Goal: Information Seeking & Learning: Learn about a topic

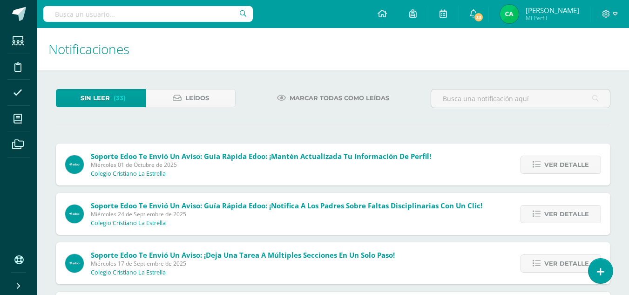
click at [73, 162] on img at bounding box center [74, 164] width 19 height 19
click at [14, 53] on link "Estudiantes" at bounding box center [18, 41] width 22 height 26
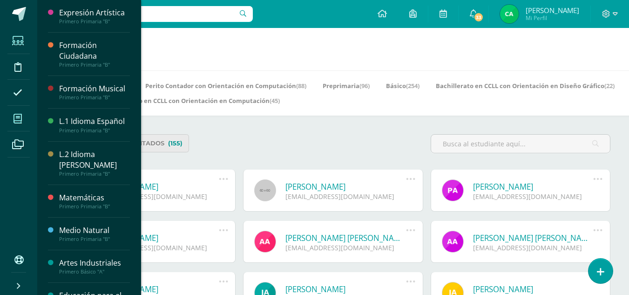
click at [24, 115] on span at bounding box center [17, 118] width 21 height 21
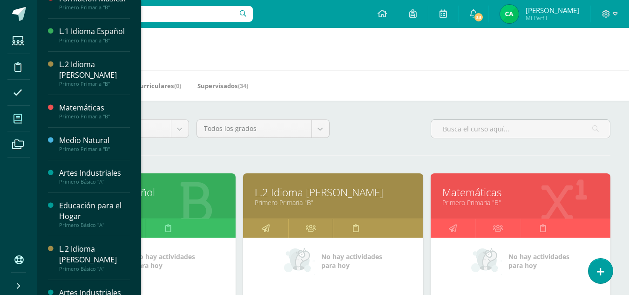
scroll to position [99, 0]
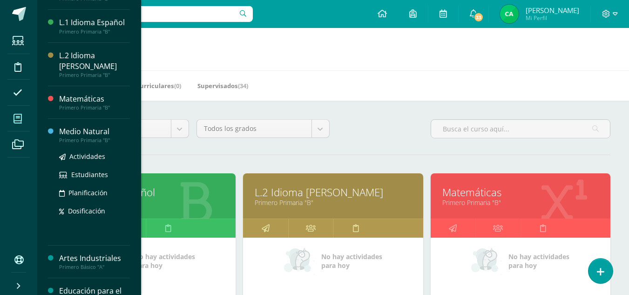
click at [95, 129] on div "Medio Natural" at bounding box center [94, 131] width 71 height 11
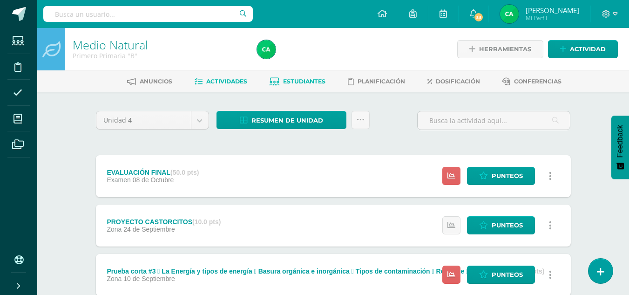
click at [305, 87] on link "Estudiantes" at bounding box center [298, 81] width 56 height 15
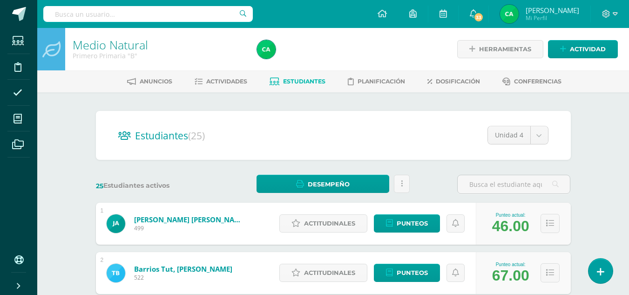
drag, startPoint x: 634, startPoint y: 171, endPoint x: 635, endPoint y: 150, distance: 21.5
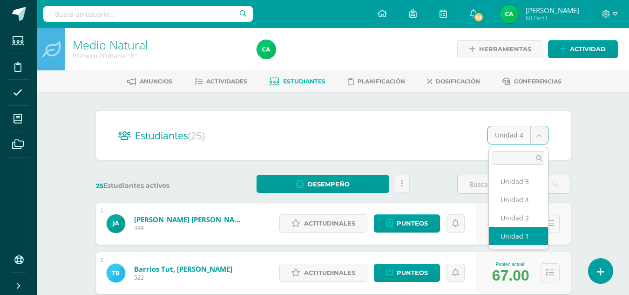
select select "/dashboard/teacher/section/1549/students/?unit=69924"
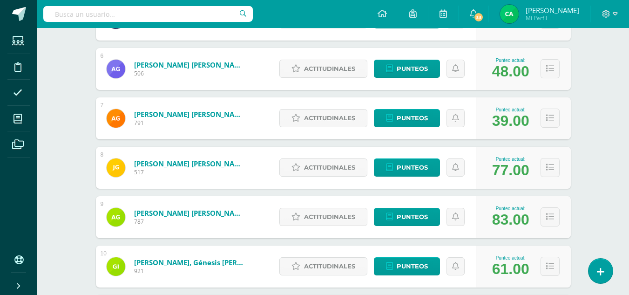
scroll to position [404, 0]
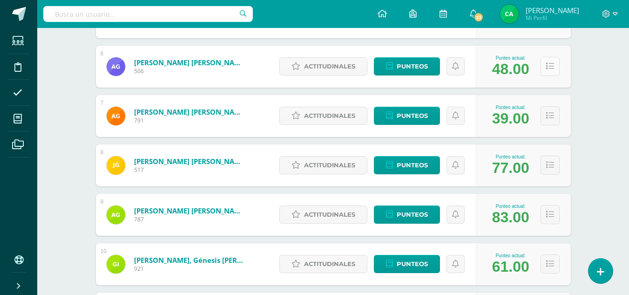
click at [553, 68] on icon at bounding box center [550, 66] width 8 height 8
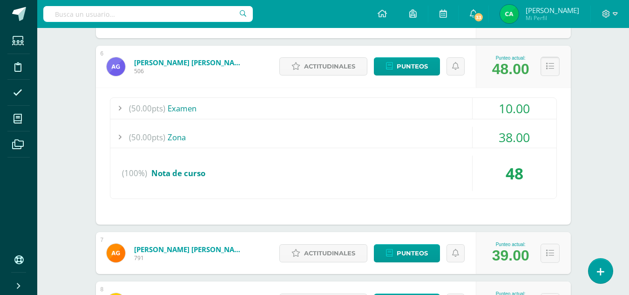
click at [553, 68] on icon at bounding box center [550, 66] width 8 height 8
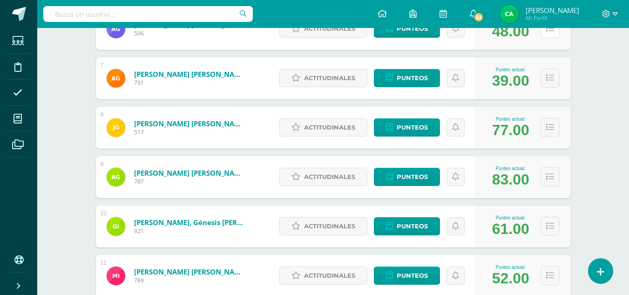
scroll to position [446, 0]
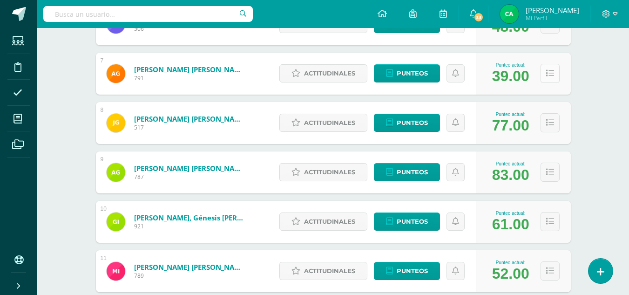
click at [555, 74] on button at bounding box center [549, 73] width 19 height 19
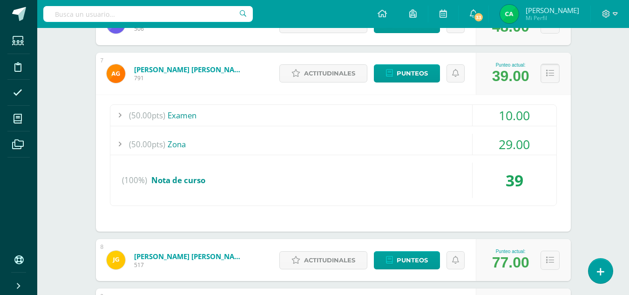
click at [555, 74] on button at bounding box center [549, 73] width 19 height 19
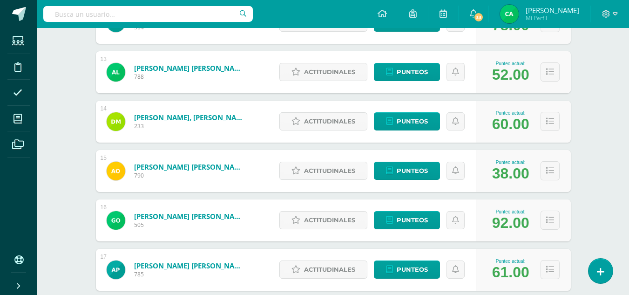
scroll to position [748, 0]
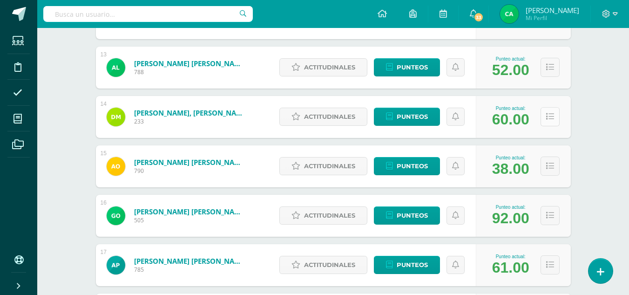
click at [553, 120] on icon at bounding box center [550, 117] width 8 height 8
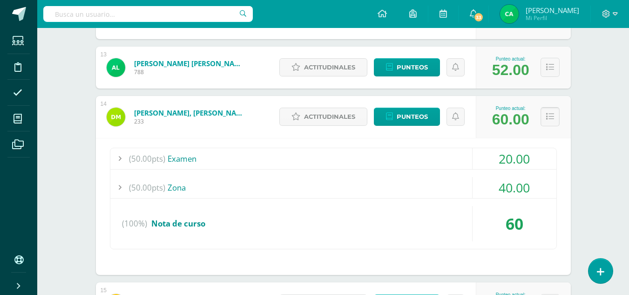
click at [553, 120] on icon at bounding box center [550, 117] width 8 height 8
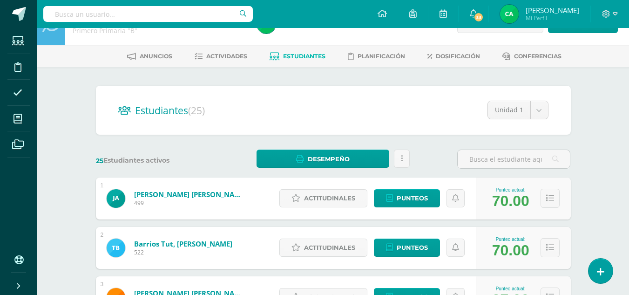
scroll to position [0, 0]
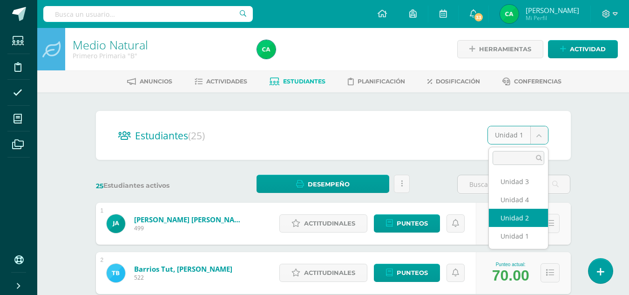
select select "/dashboard/teacher/section/1549/students/?unit=69927"
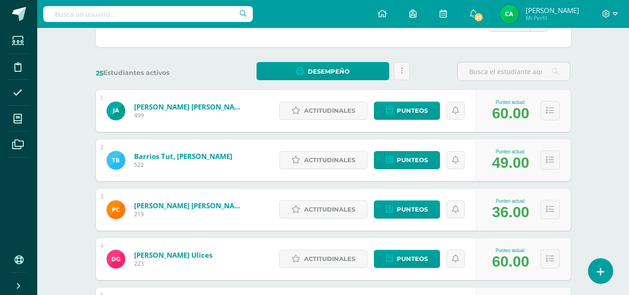
scroll to position [115, 0]
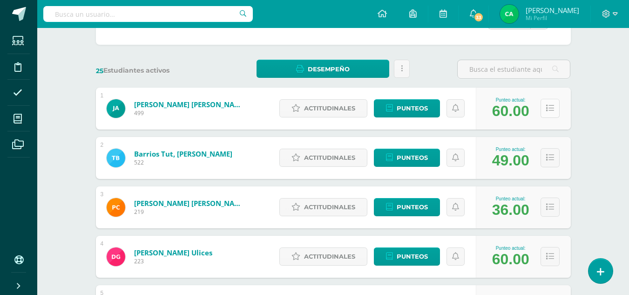
click at [543, 107] on button at bounding box center [549, 108] width 19 height 19
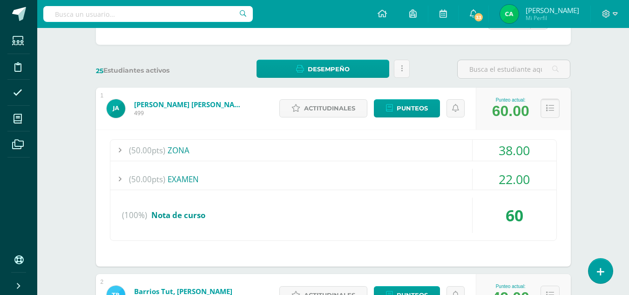
click at [548, 110] on icon at bounding box center [550, 108] width 8 height 8
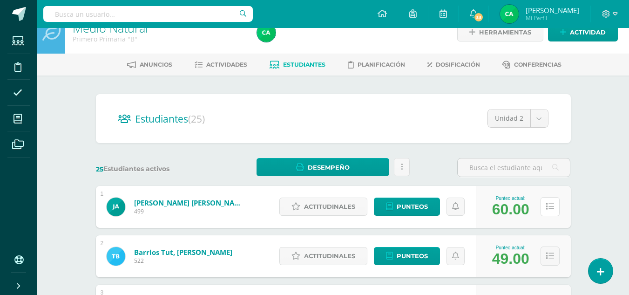
scroll to position [0, 0]
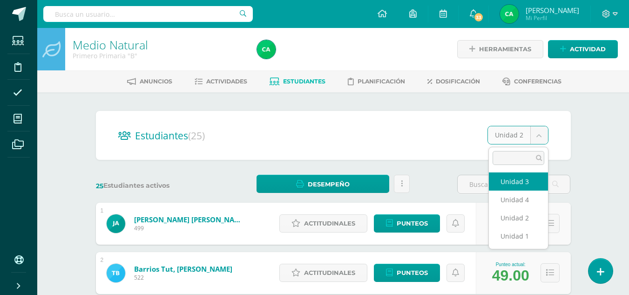
select select "/dashboard/teacher/section/1549/students/?unit=69928"
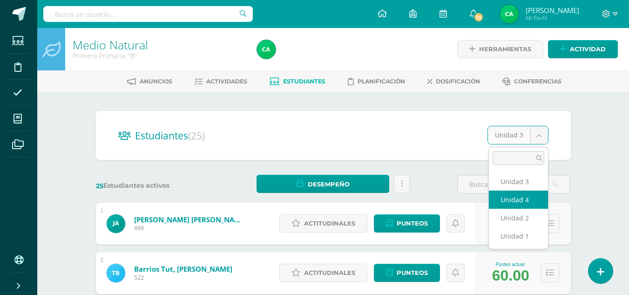
select select "/dashboard/teacher/section/1549/students/?unit=69929"
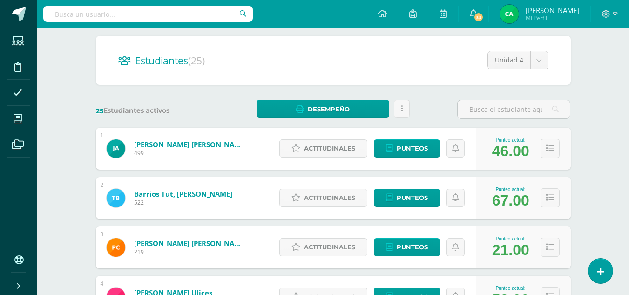
scroll to position [62, 0]
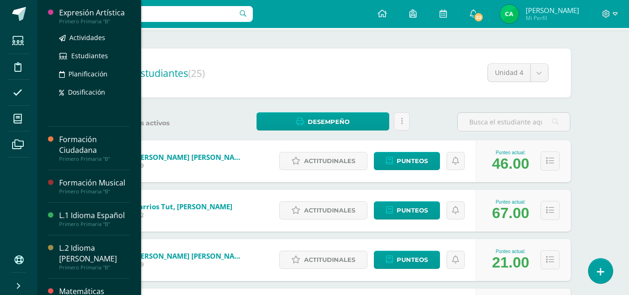
click at [90, 22] on div "Primero Primaria "B"" at bounding box center [94, 21] width 71 height 7
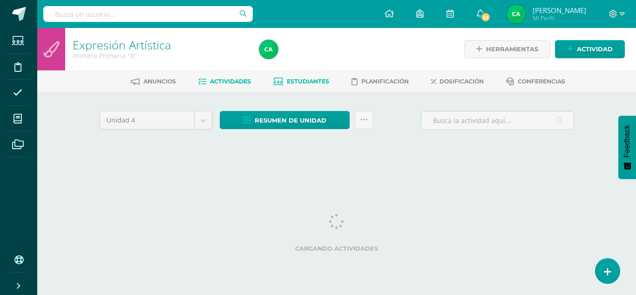
click at [302, 85] on span "Estudiantes" at bounding box center [308, 81] width 42 height 7
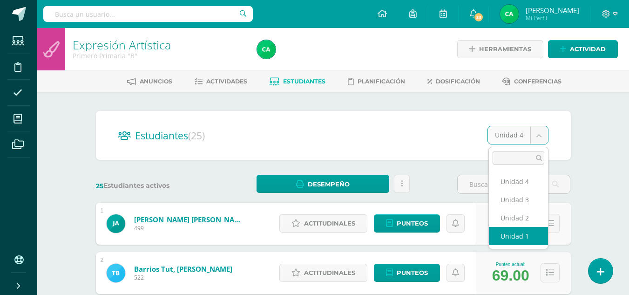
select select "/dashboard/teacher/section/1544/students/?unit=69879"
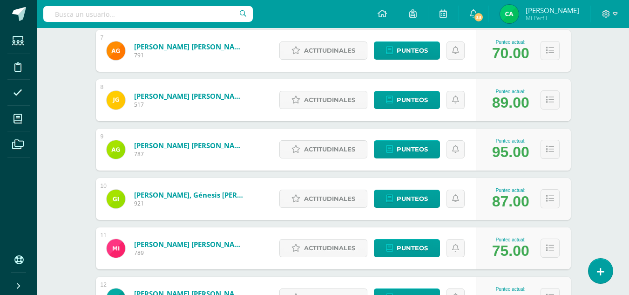
scroll to position [471, 0]
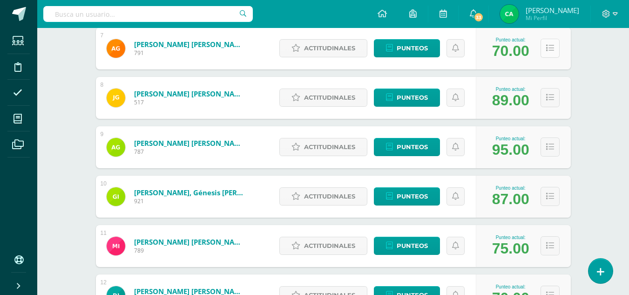
click at [559, 47] on button at bounding box center [549, 48] width 19 height 19
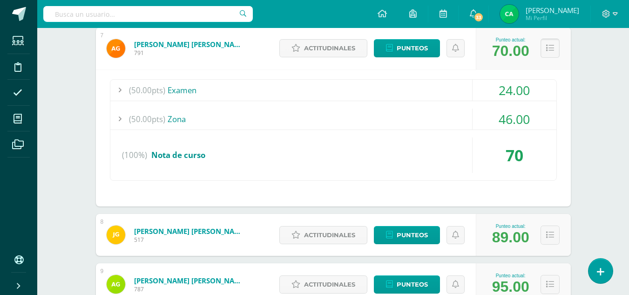
click at [554, 47] on button at bounding box center [549, 48] width 19 height 19
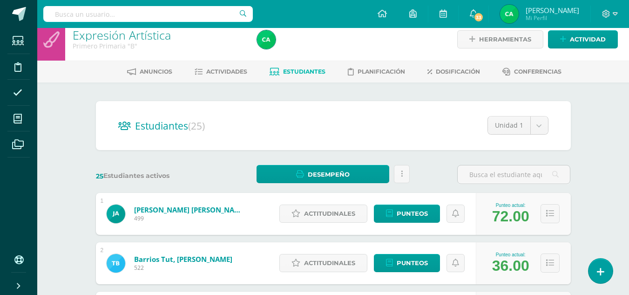
scroll to position [0, 0]
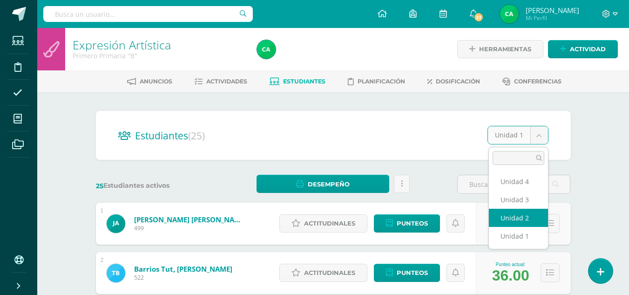
select select "/dashboard/teacher/section/1544/students/?unit=69882"
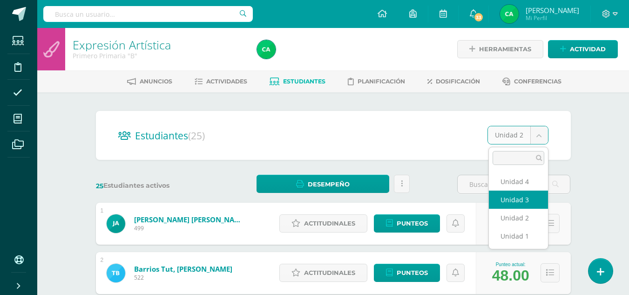
select select "/dashboard/teacher/section/1544/students/?unit=69883"
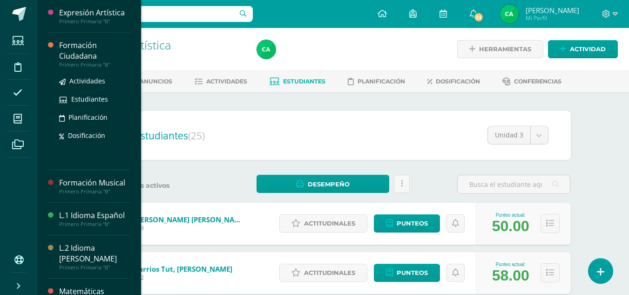
click at [73, 45] on div "Formación Ciudadana" at bounding box center [94, 50] width 71 height 21
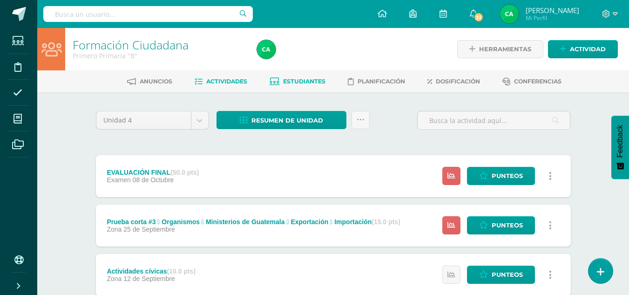
click at [305, 79] on span "Estudiantes" at bounding box center [304, 81] width 42 height 7
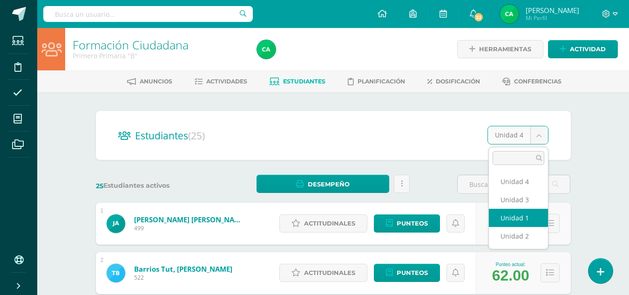
select select "/dashboard/teacher/section/1545/students/?unit=69888"
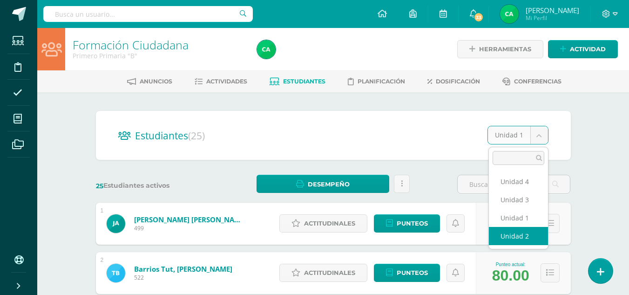
select select "/dashboard/teacher/section/1545/students/?unit=69891"
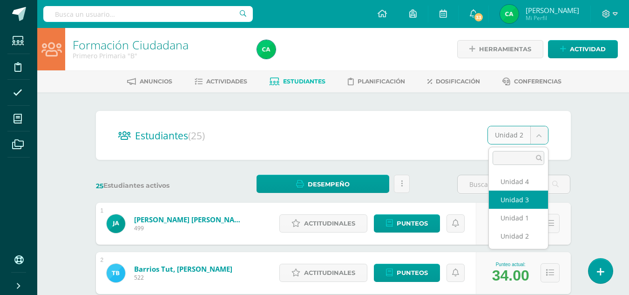
select select "/dashboard/teacher/section/1545/students/?unit=69892"
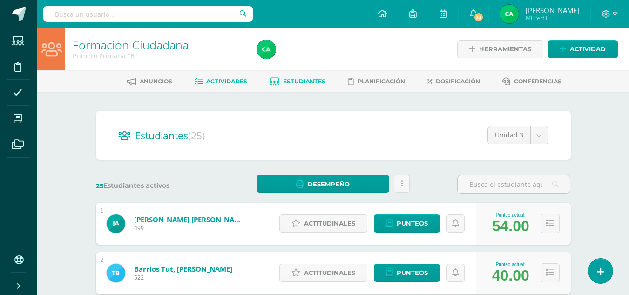
click at [240, 76] on link "Actividades" at bounding box center [221, 81] width 53 height 15
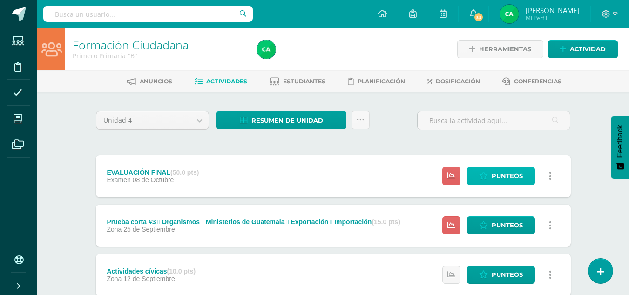
click at [483, 177] on icon at bounding box center [483, 176] width 9 height 8
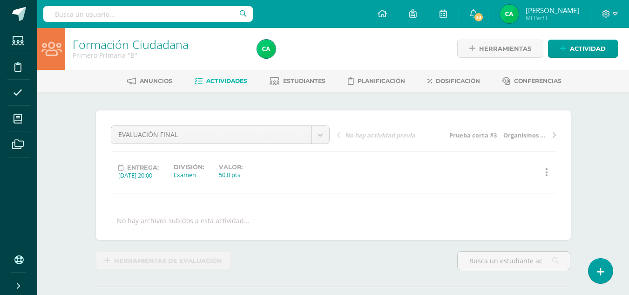
scroll to position [1, 0]
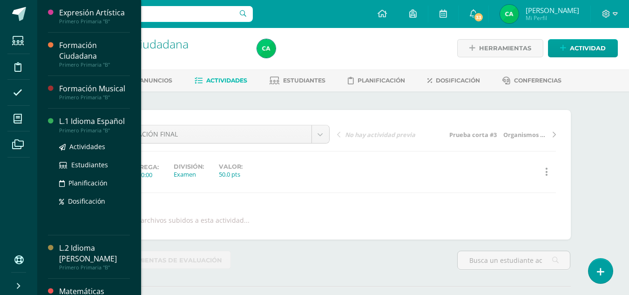
click at [90, 126] on div "L.1 Idioma Español" at bounding box center [94, 121] width 71 height 11
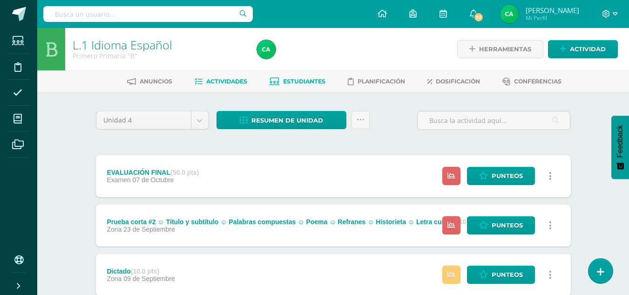
click at [303, 76] on link "Estudiantes" at bounding box center [298, 81] width 56 height 15
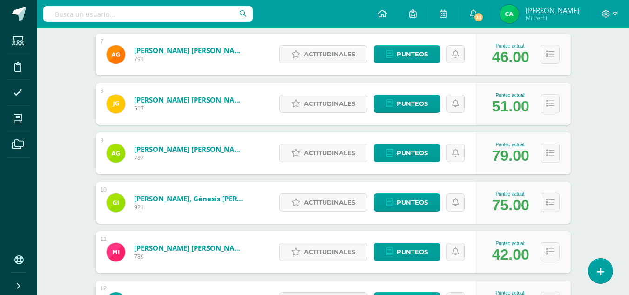
scroll to position [395, 0]
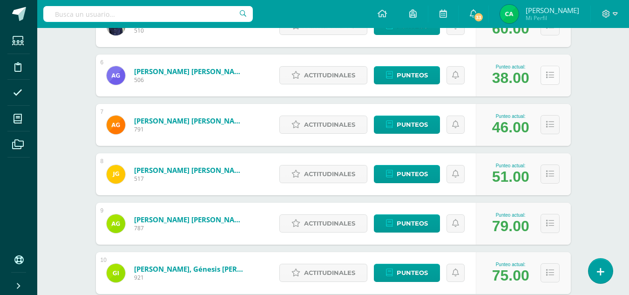
click at [555, 78] on button at bounding box center [549, 75] width 19 height 19
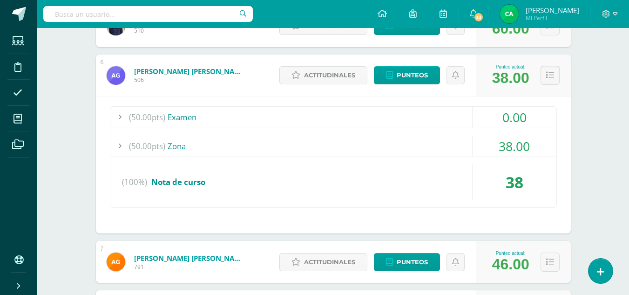
click at [555, 78] on button at bounding box center [549, 75] width 19 height 19
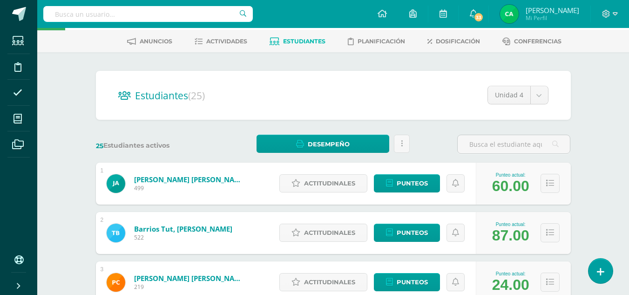
scroll to position [0, 0]
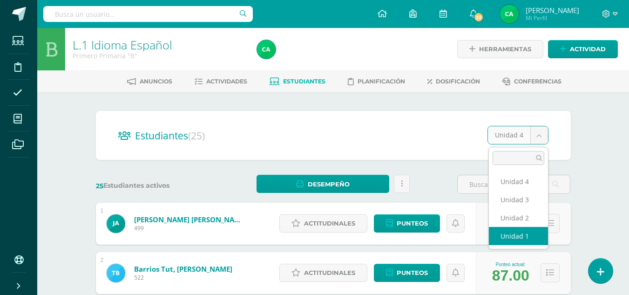
select select "/dashboard/teacher/section/1546/students/?unit=69897"
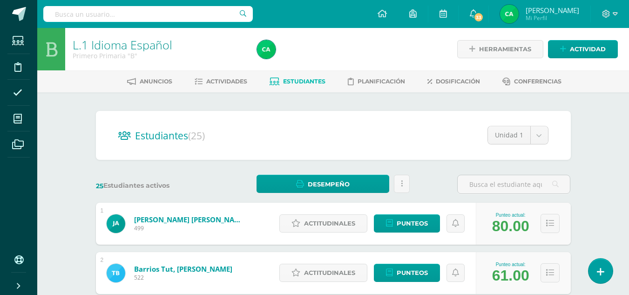
click at [549, 140] on div "Estudiantes (25) Unidad 1 Unidad 4 Unidad 3 Unidad 2 Unidad 1" at bounding box center [333, 135] width 475 height 49
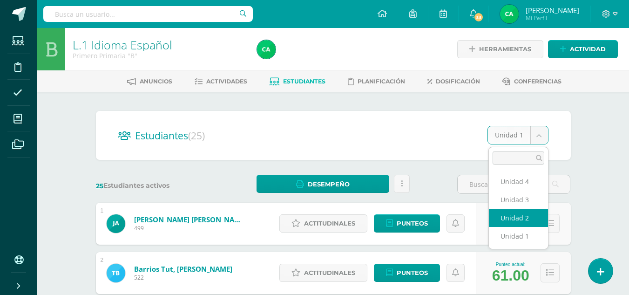
select select "/dashboard/teacher/section/1546/students/?unit=69900"
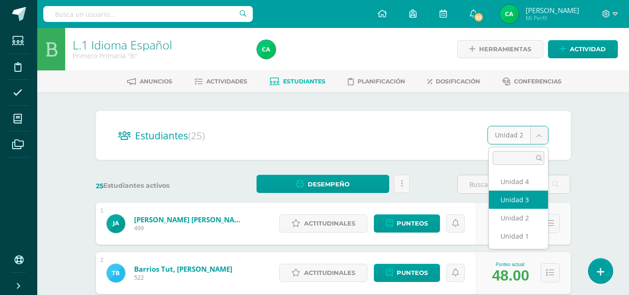
select select "/dashboard/teacher/section/1546/students/?unit=69901"
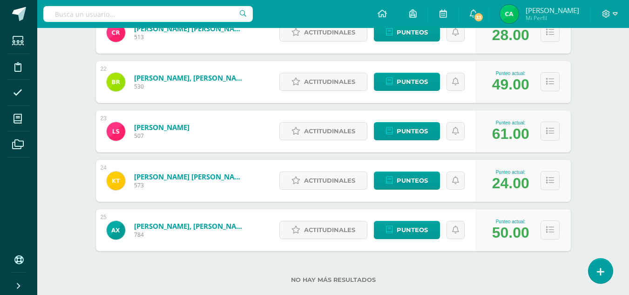
scroll to position [1181, 0]
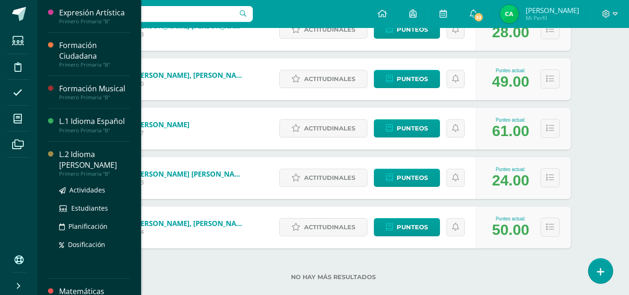
click at [85, 153] on div "L.2 Idioma [PERSON_NAME]" at bounding box center [94, 159] width 71 height 21
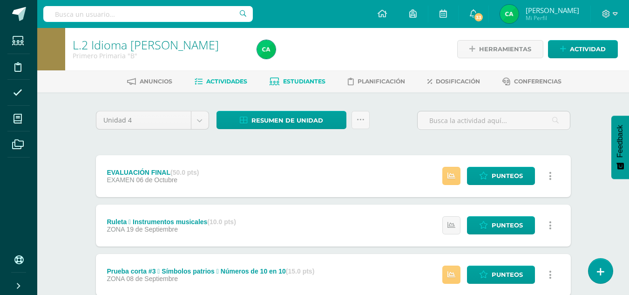
click at [314, 75] on link "Estudiantes" at bounding box center [298, 81] width 56 height 15
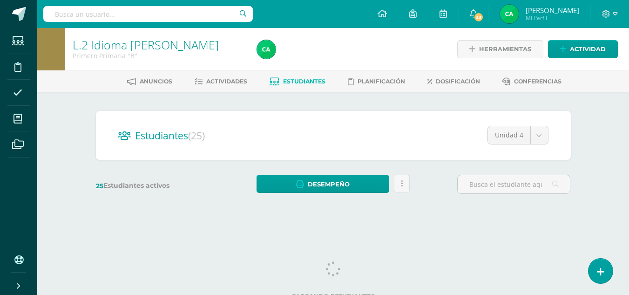
scroll to position [8, 0]
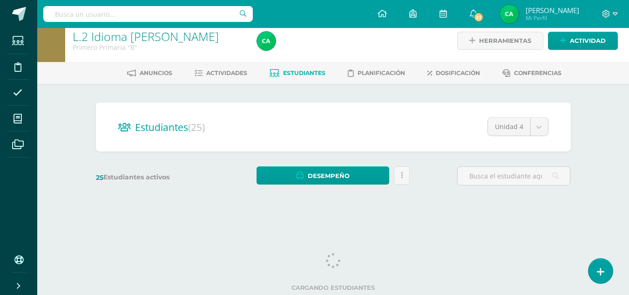
drag, startPoint x: 635, startPoint y: 65, endPoint x: 635, endPoint y: 140, distance: 75.4
click at [629, 140] on html "Estudiantes Disciplina Asistencia Mis cursos Archivos Soporte Ayuda Reportar un…" at bounding box center [314, 102] width 629 height 221
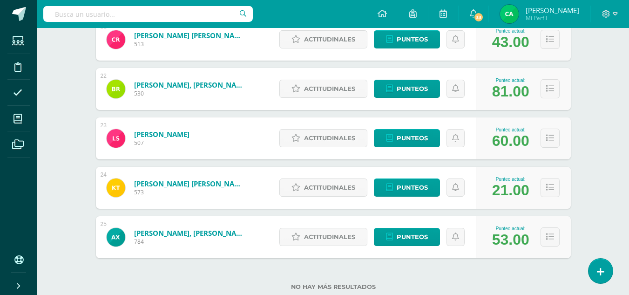
scroll to position [1173, 0]
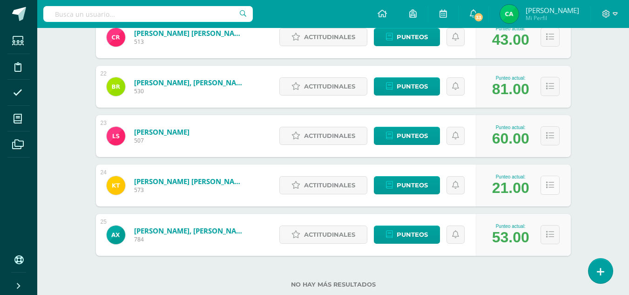
click at [554, 181] on button at bounding box center [549, 185] width 19 height 19
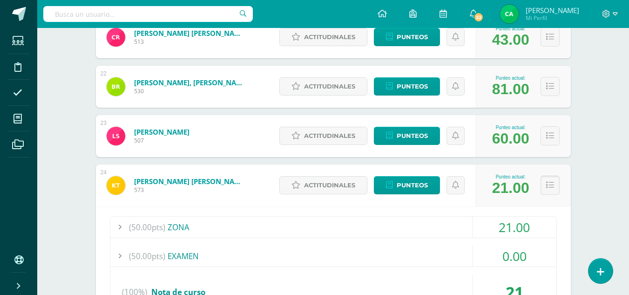
click at [554, 181] on button at bounding box center [549, 185] width 19 height 19
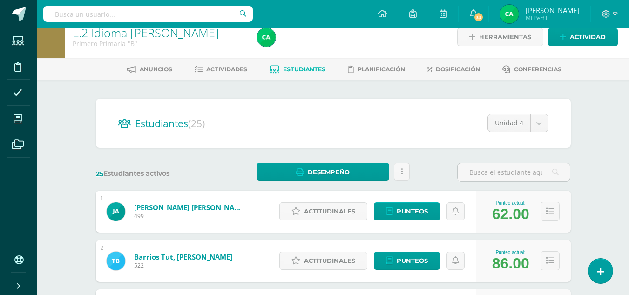
scroll to position [0, 0]
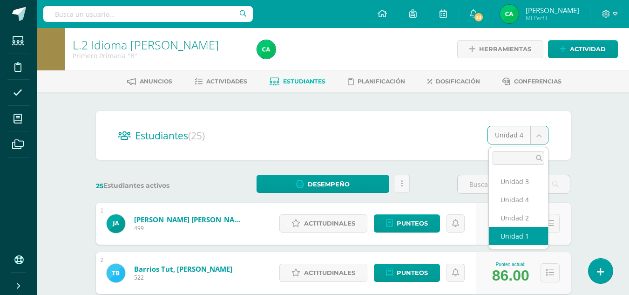
select select "/dashboard/teacher/section/1543/students/?unit=69870"
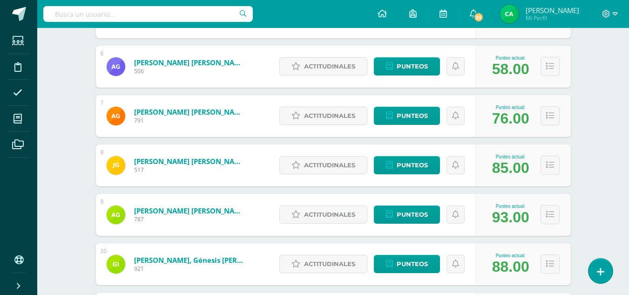
scroll to position [401, 0]
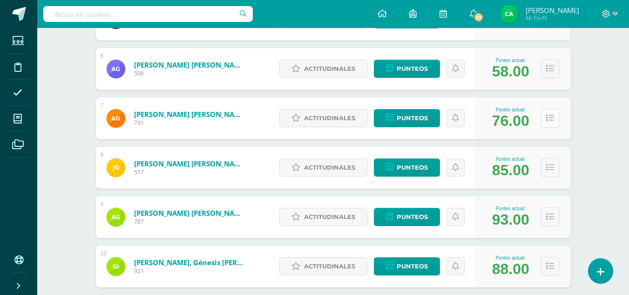
click at [547, 119] on icon at bounding box center [550, 118] width 8 height 8
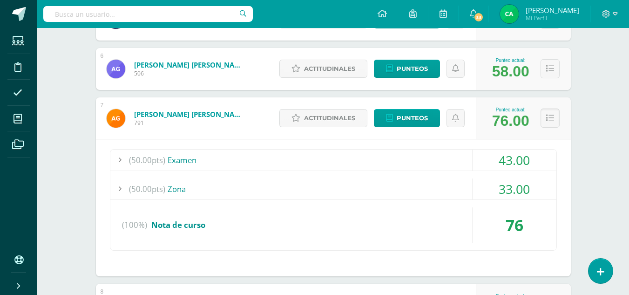
click at [547, 119] on icon at bounding box center [550, 118] width 8 height 8
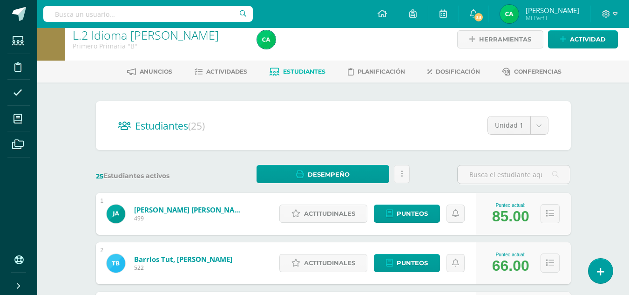
scroll to position [0, 0]
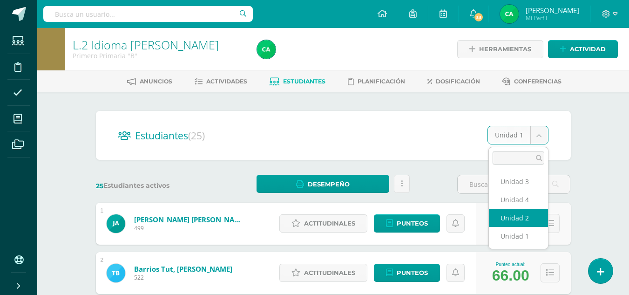
select select "/dashboard/teacher/section/1543/students/?unit=69873"
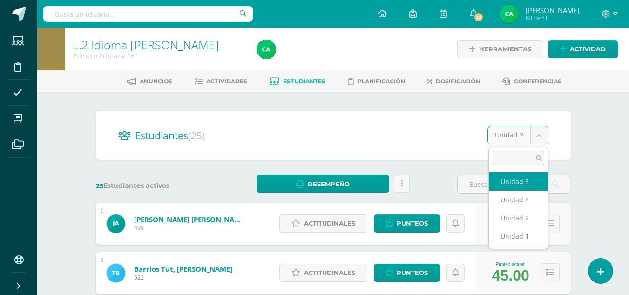
select select "/dashboard/teacher/section/1543/students/?unit=69874"
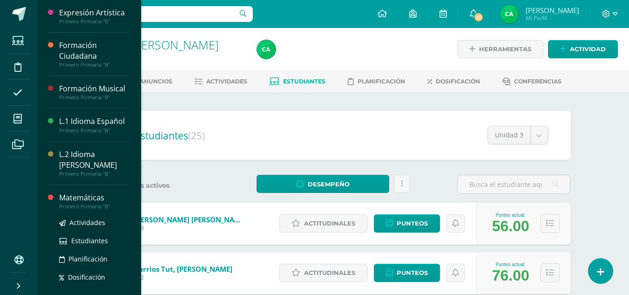
click at [86, 202] on div "Matemáticas" at bounding box center [94, 197] width 71 height 11
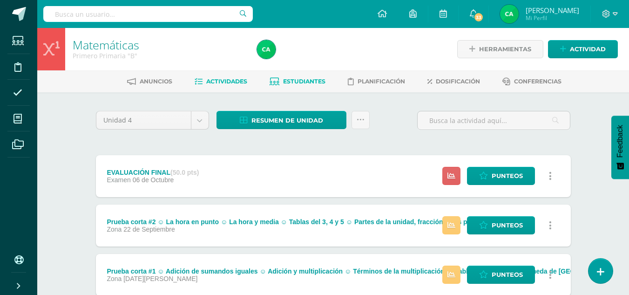
click at [297, 77] on link "Estudiantes" at bounding box center [298, 81] width 56 height 15
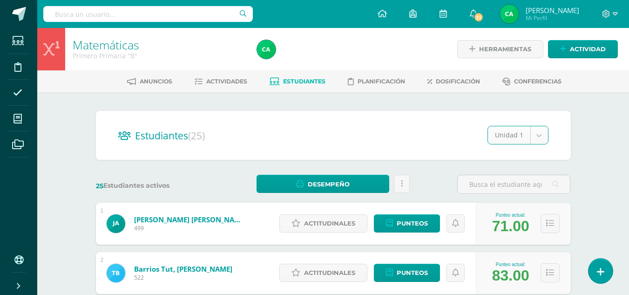
select select "/dashboard/teacher/section/1542/students/?unit=69861"
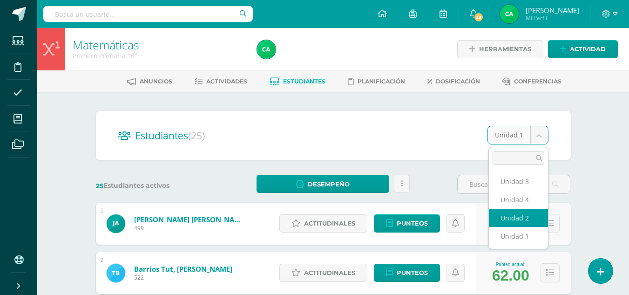
select select "/dashboard/teacher/section/1542/students/?unit=69864"
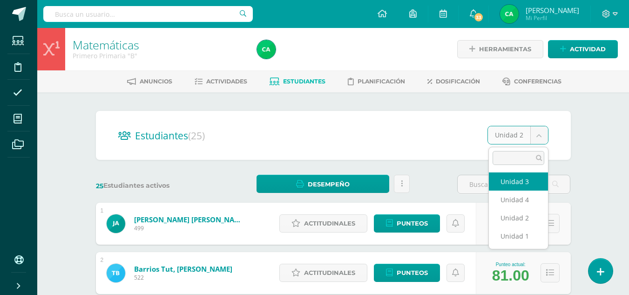
select select "/dashboard/teacher/section/1542/students/?unit=69865"
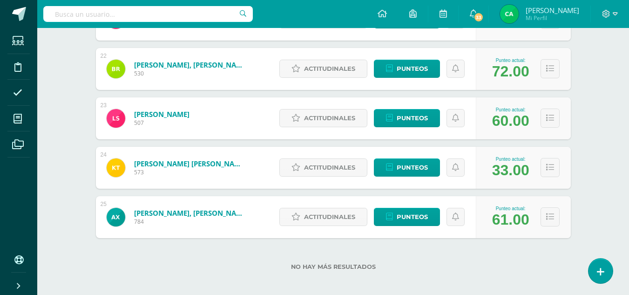
scroll to position [1196, 0]
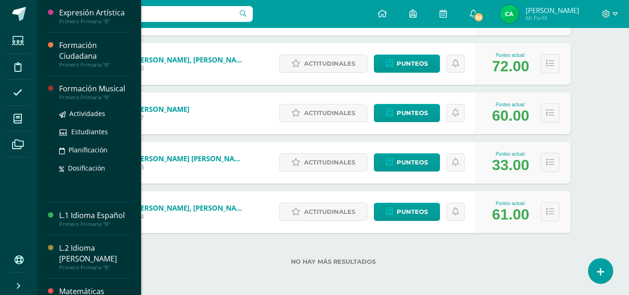
click at [81, 88] on div "Formación Musical" at bounding box center [94, 88] width 71 height 11
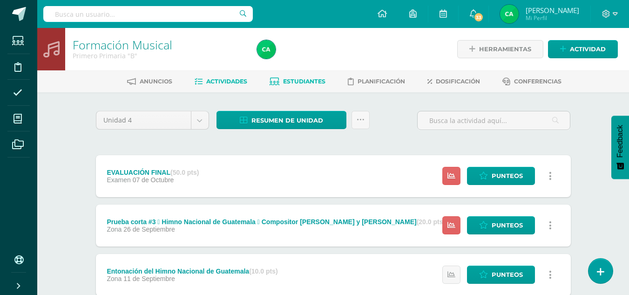
click at [299, 80] on span "Estudiantes" at bounding box center [304, 81] width 42 height 7
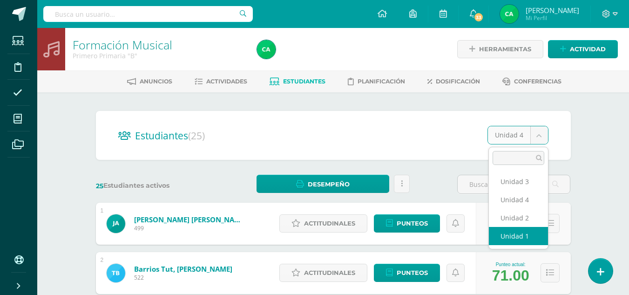
select select "/dashboard/teacher/section/1552/students/?unit=69951"
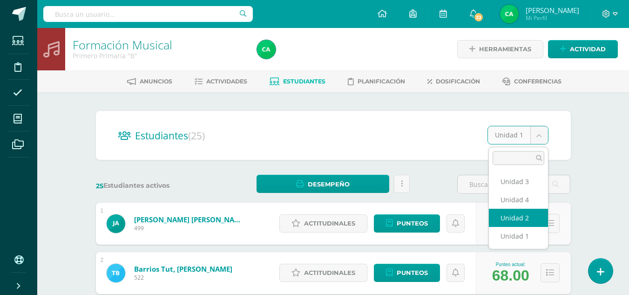
select select "/dashboard/teacher/section/1552/students/?unit=69954"
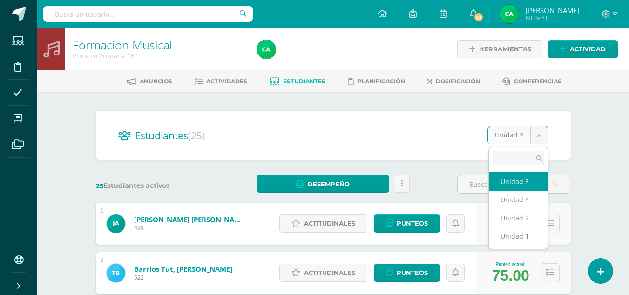
select select "/dashboard/teacher/section/1552/students/?unit=69955"
